Goal: Transaction & Acquisition: Book appointment/travel/reservation

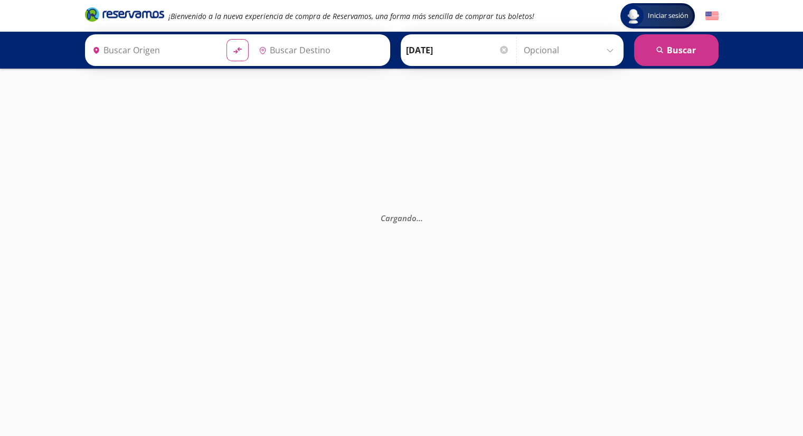
type input "Santiago de Querétaro, [GEOGRAPHIC_DATA]"
type input "[GEOGRAPHIC_DATA], [GEOGRAPHIC_DATA]"
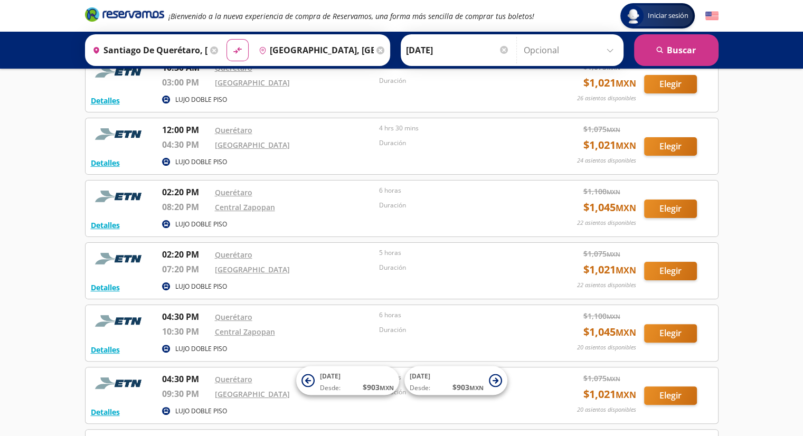
scroll to position [157, 0]
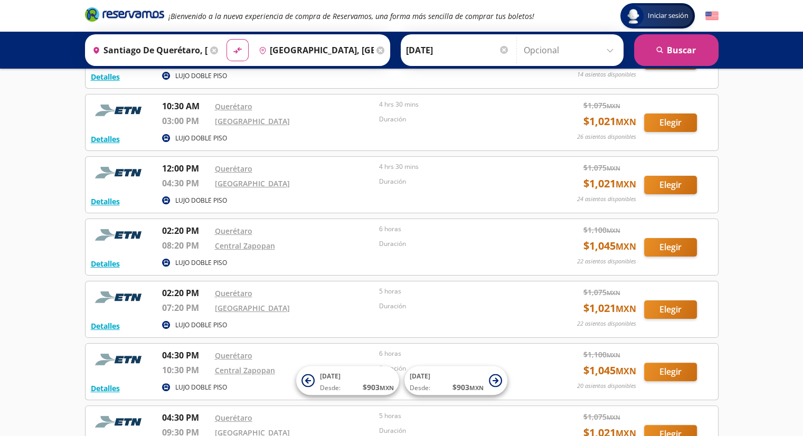
click at [420, 46] on input "[DATE]" at bounding box center [457, 50] width 103 height 26
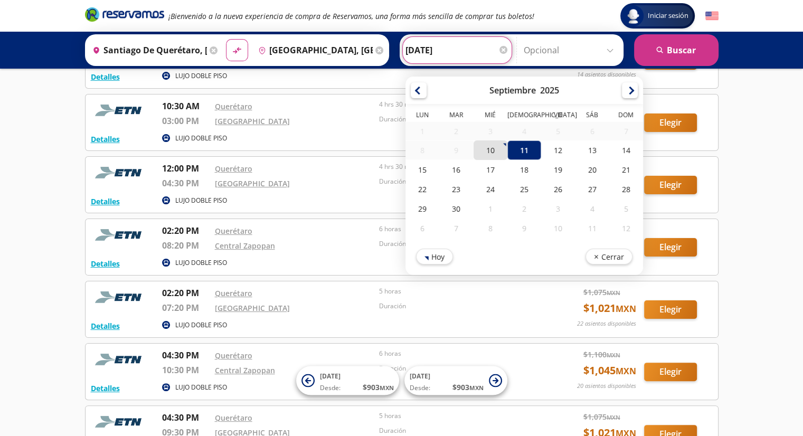
click at [479, 149] on div "10" at bounding box center [490, 150] width 34 height 20
type input "[DATE]"
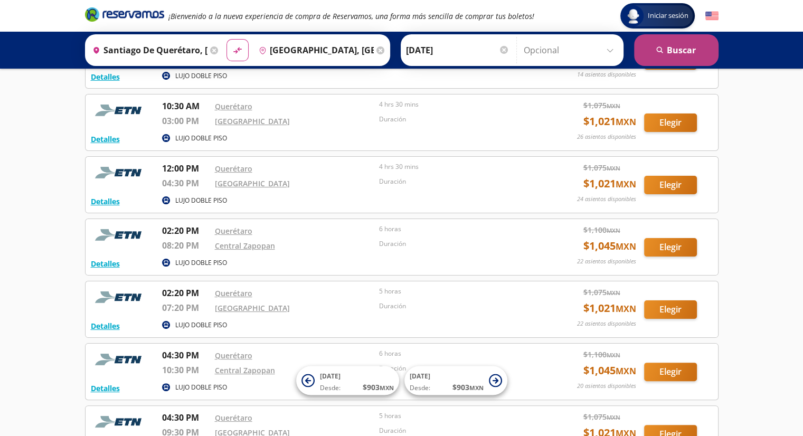
click at [689, 40] on button "search [GEOGRAPHIC_DATA]" at bounding box center [676, 50] width 84 height 32
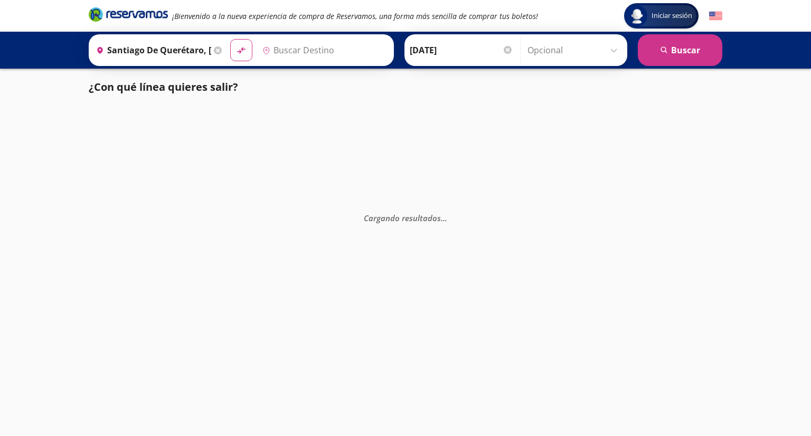
type input "[GEOGRAPHIC_DATA], [GEOGRAPHIC_DATA]"
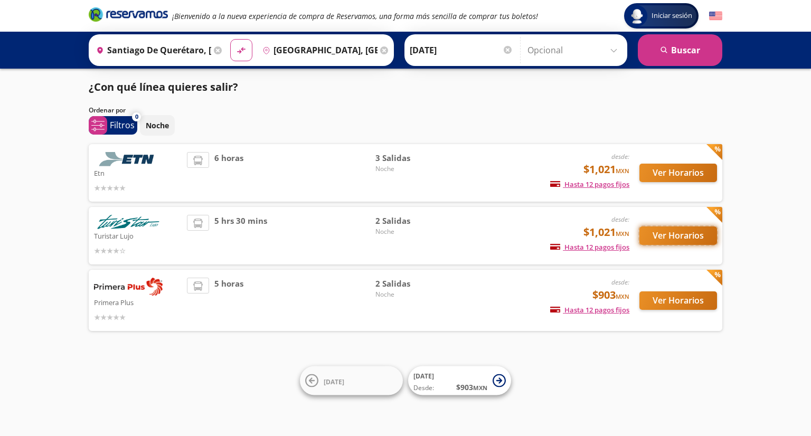
click at [665, 240] on button "Ver Horarios" at bounding box center [678, 235] width 78 height 18
